Goal: Check status: Check status

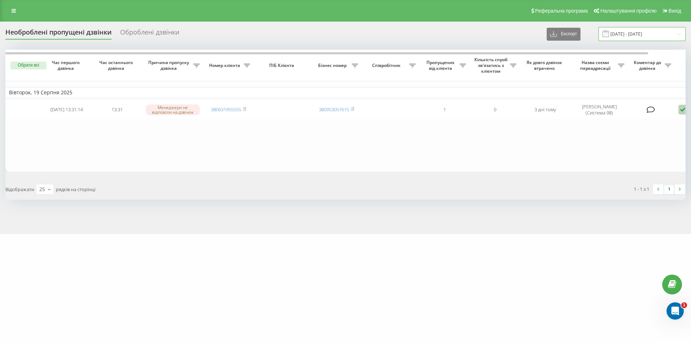
click at [639, 35] on input "[DATE] - [DATE]" at bounding box center [641, 34] width 87 height 14
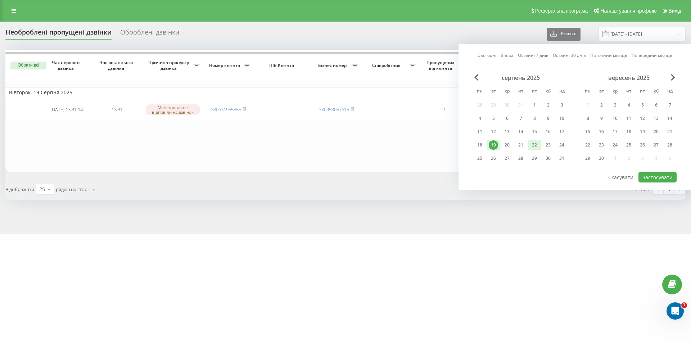
click at [532, 146] on div "22" at bounding box center [533, 144] width 9 height 9
click at [670, 177] on button "Застосувати" at bounding box center [657, 177] width 38 height 10
type input "[DATE] - [DATE]"
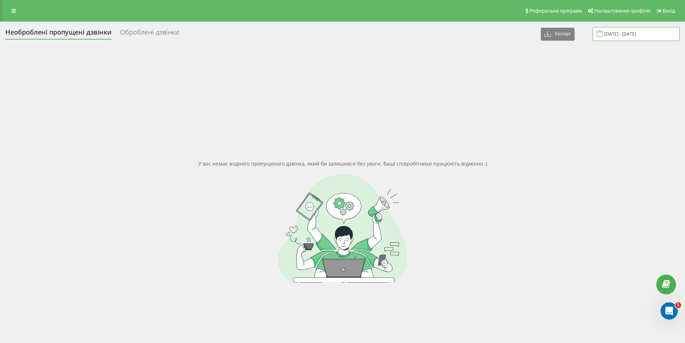
click at [632, 31] on input "[DATE] - [DATE]" at bounding box center [636, 34] width 87 height 14
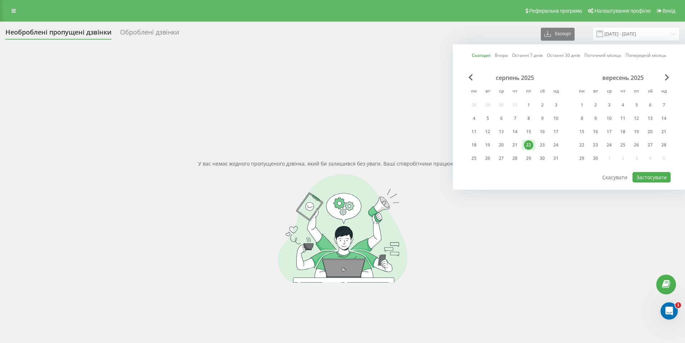
click at [633, 234] on div at bounding box center [342, 228] width 674 height 108
